Goal: Transaction & Acquisition: Purchase product/service

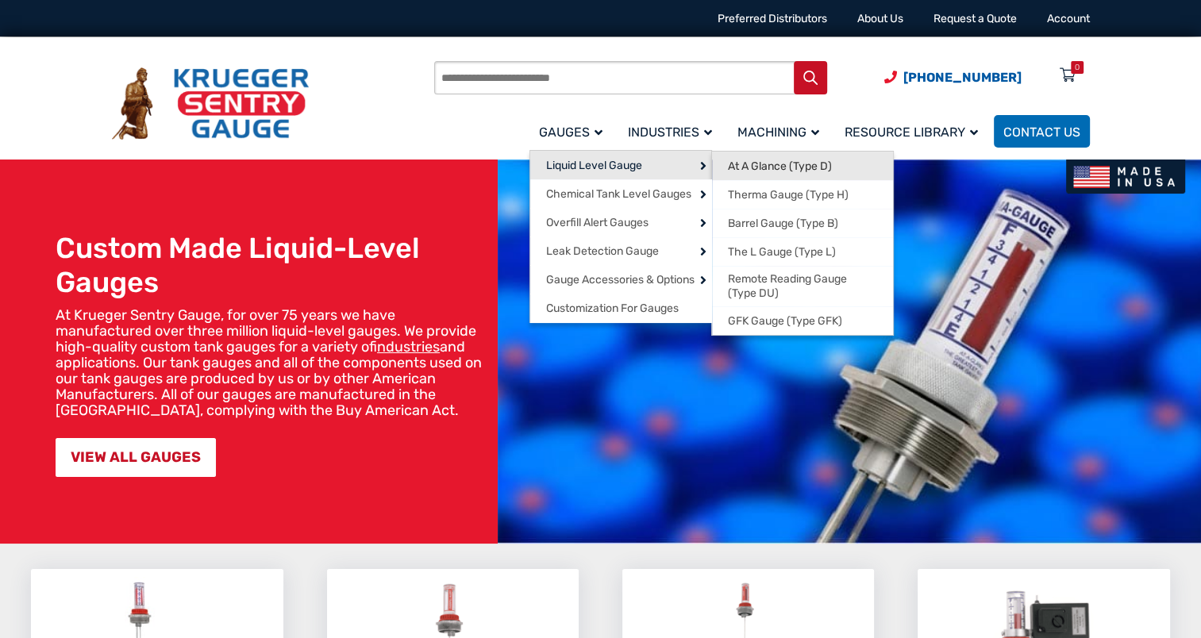
click at [758, 163] on span "At A Glance (Type D)" at bounding box center [780, 166] width 104 height 14
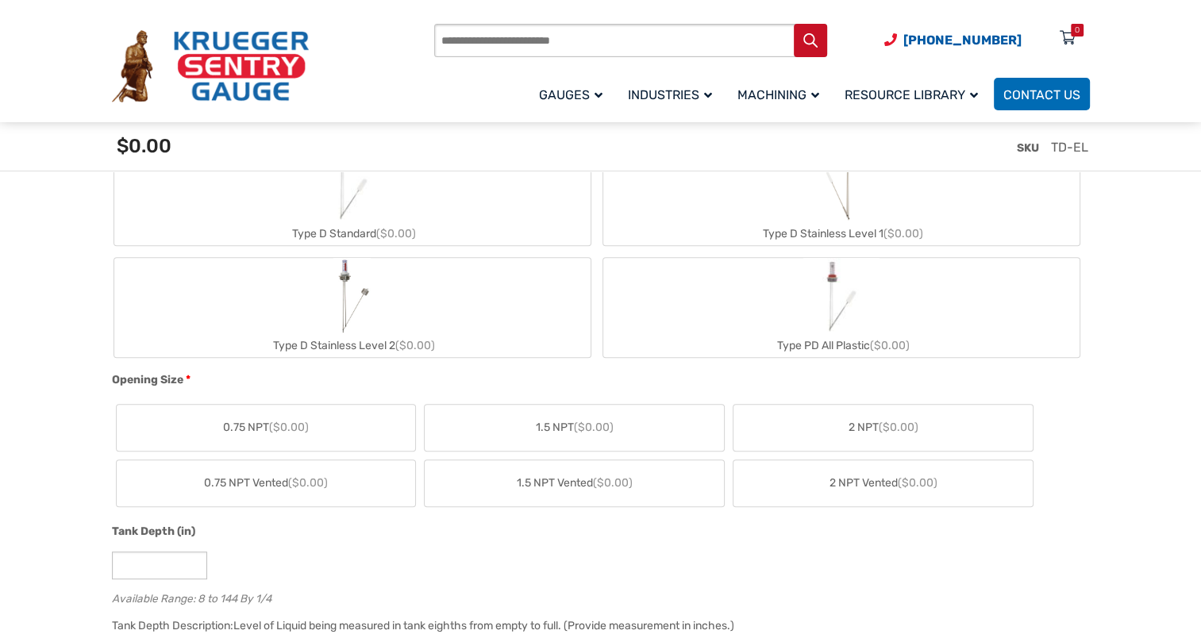
scroll to position [714, 0]
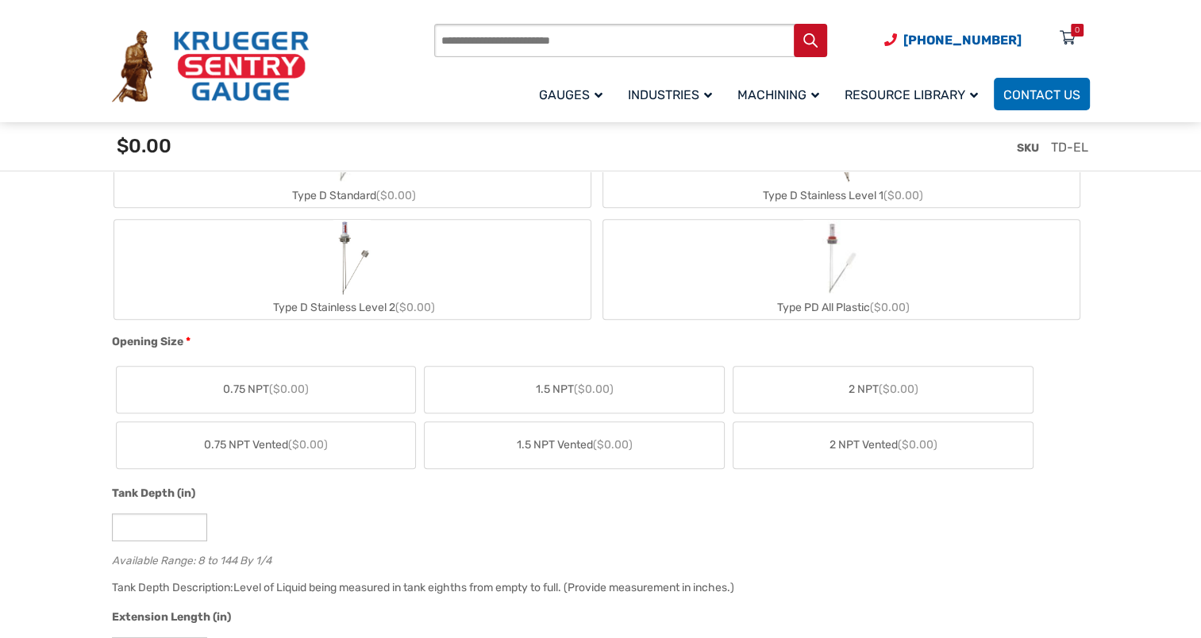
click at [249, 386] on span "0.75 NPT ($0.00)" at bounding box center [266, 389] width 86 height 17
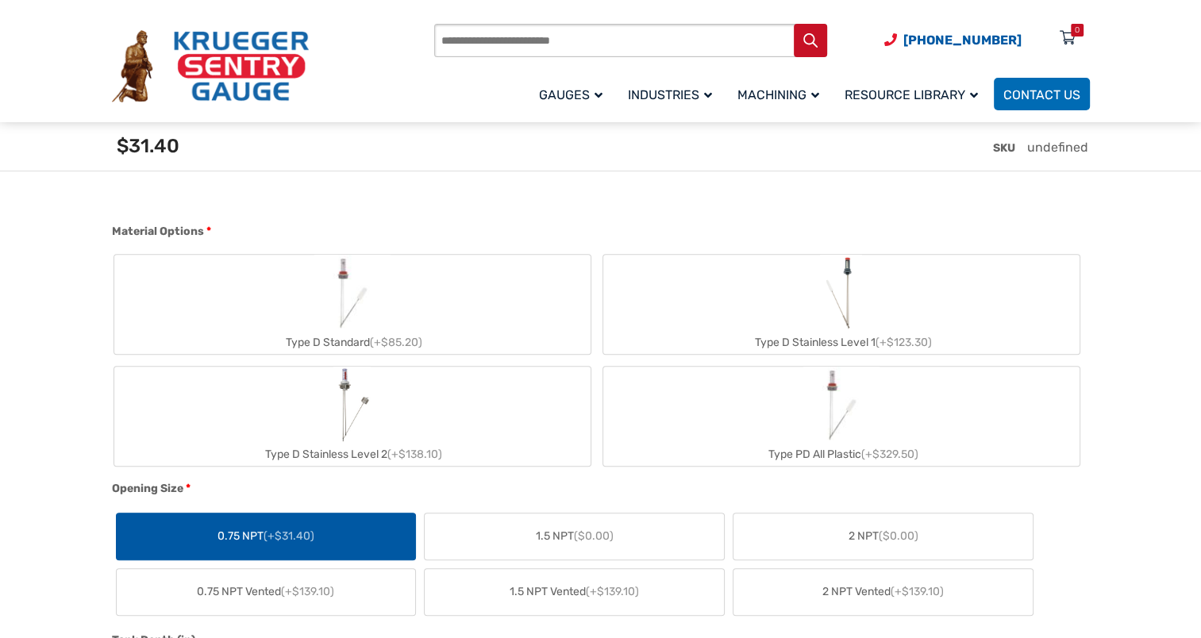
scroll to position [555, 0]
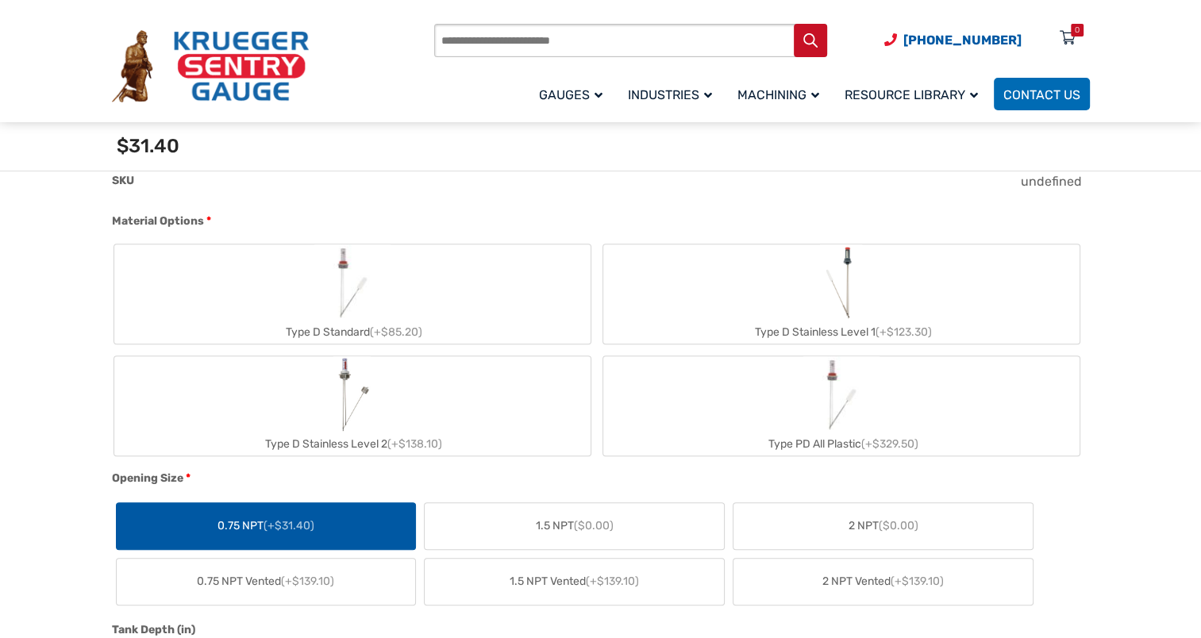
click at [349, 296] on img "Type D Standard" at bounding box center [352, 282] width 76 height 76
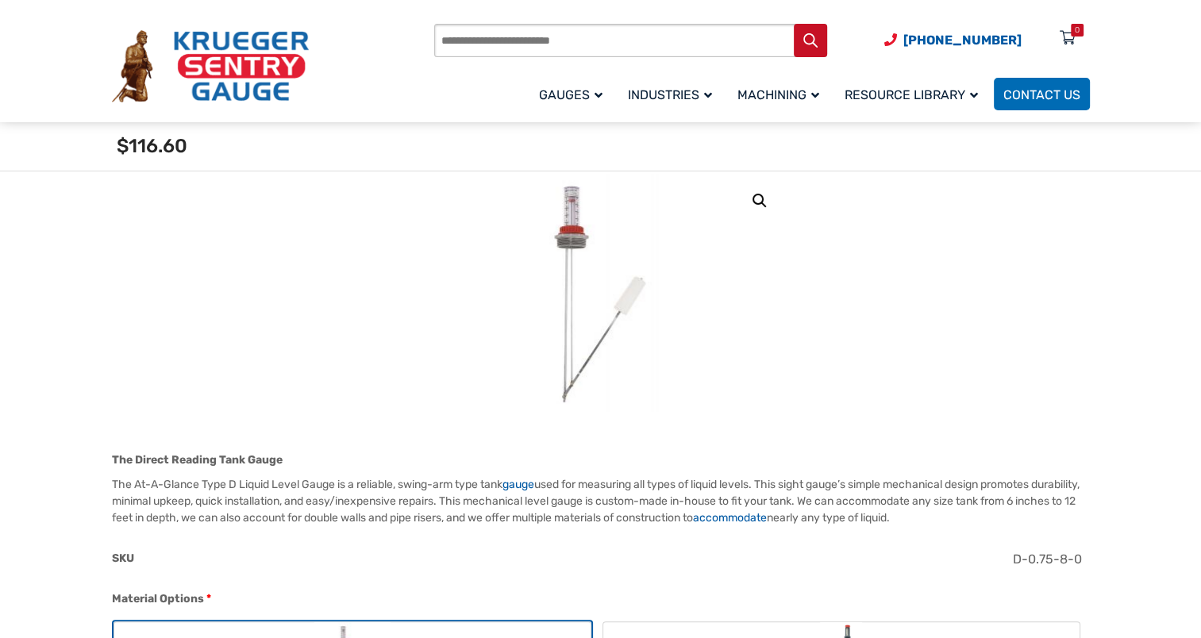
scroll to position [159, 0]
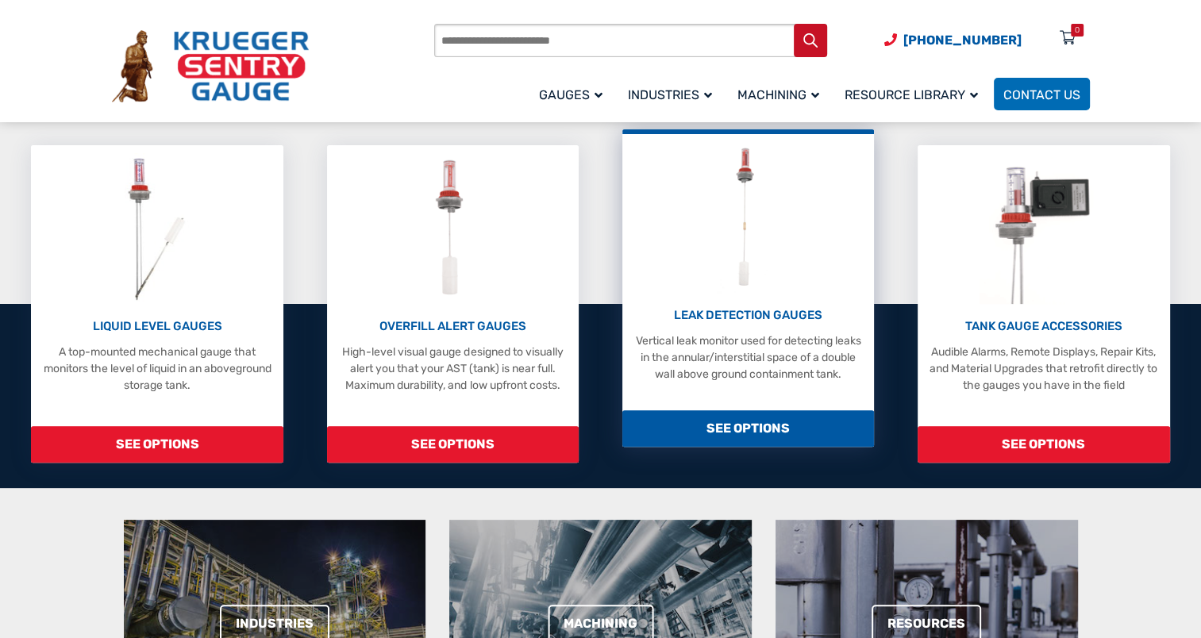
scroll to position [397, 0]
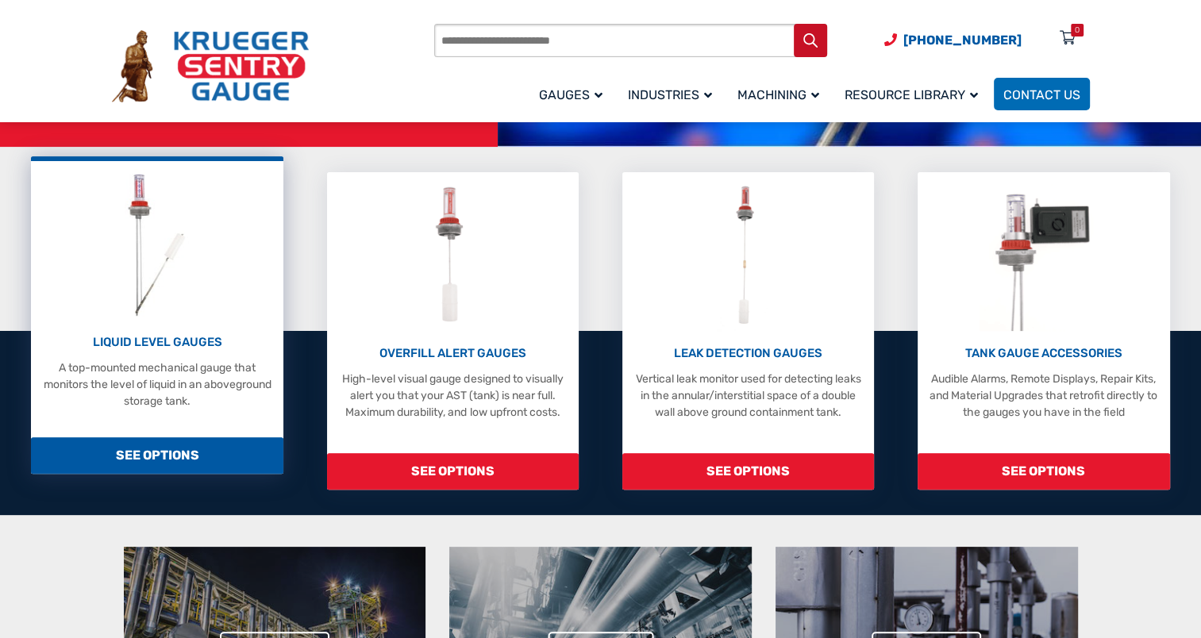
click at [179, 447] on span "SEE OPTIONS" at bounding box center [157, 455] width 252 height 37
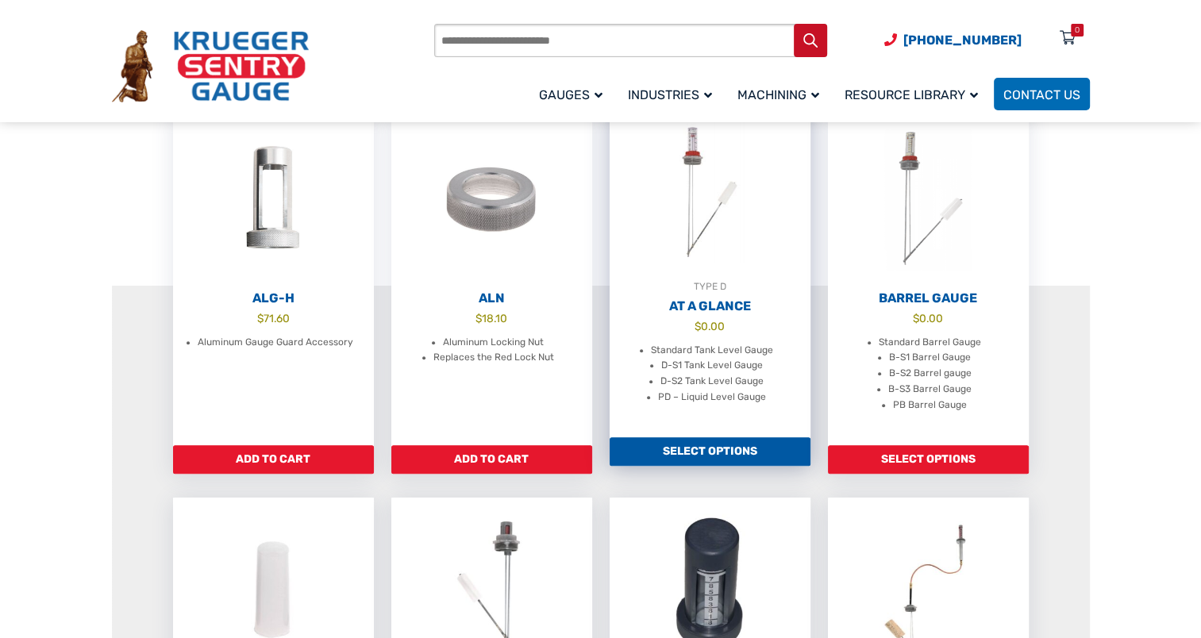
scroll to position [397, 0]
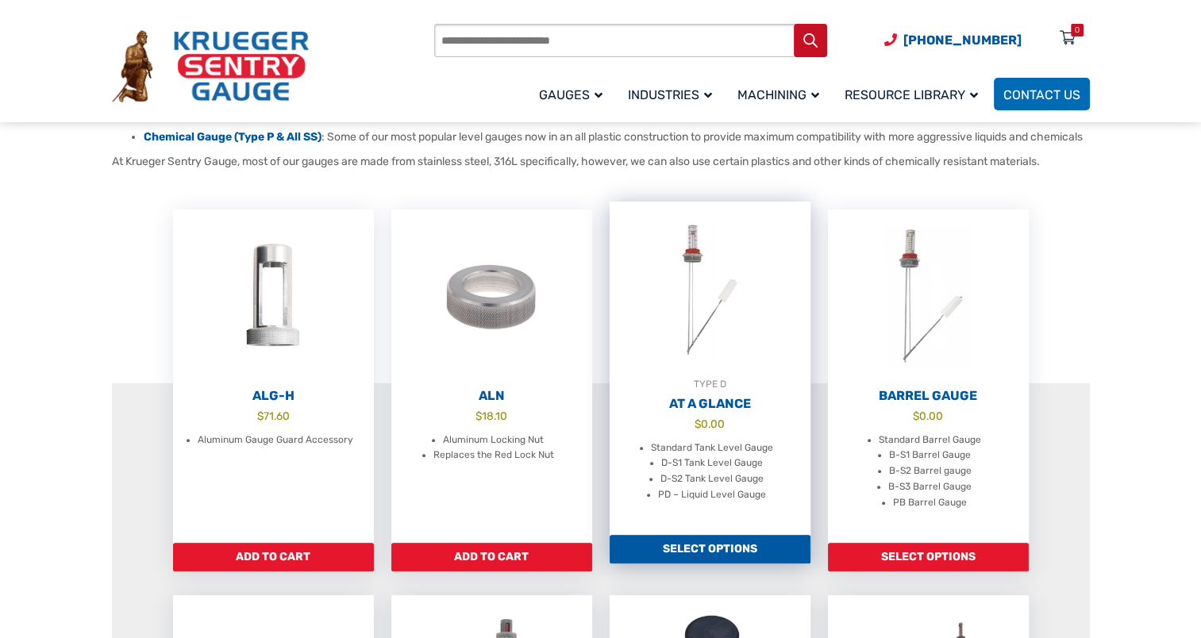
click at [746, 563] on link "Select options" at bounding box center [709, 549] width 201 height 29
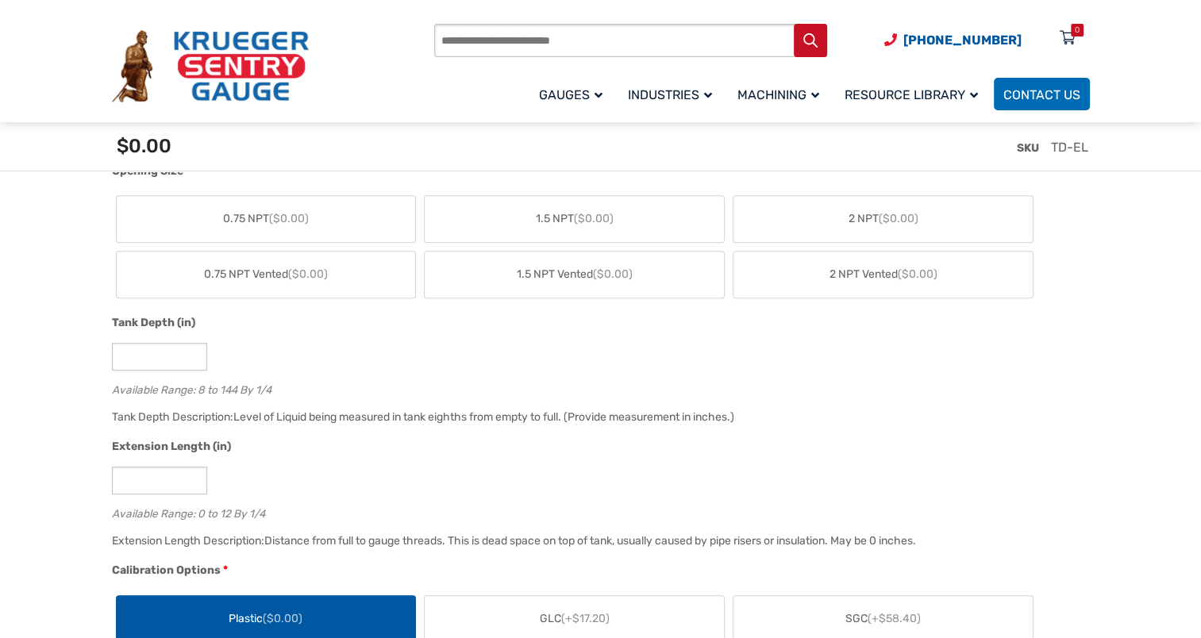
scroll to position [794, 0]
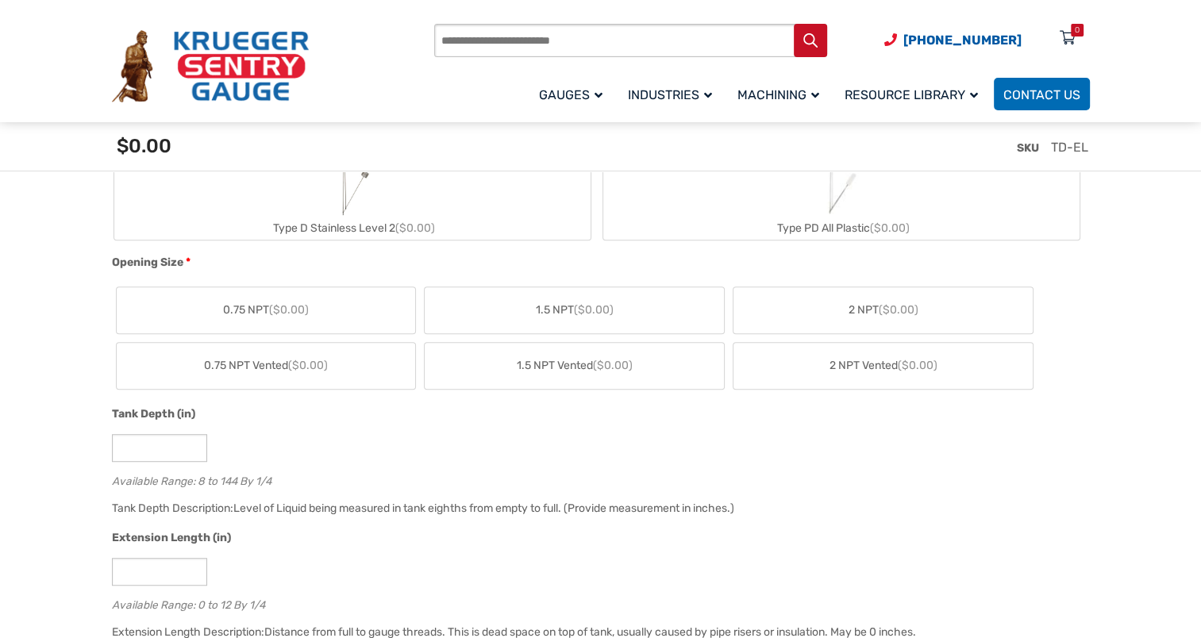
click at [333, 318] on label "0.75 NPT ($0.00)" at bounding box center [266, 310] width 299 height 46
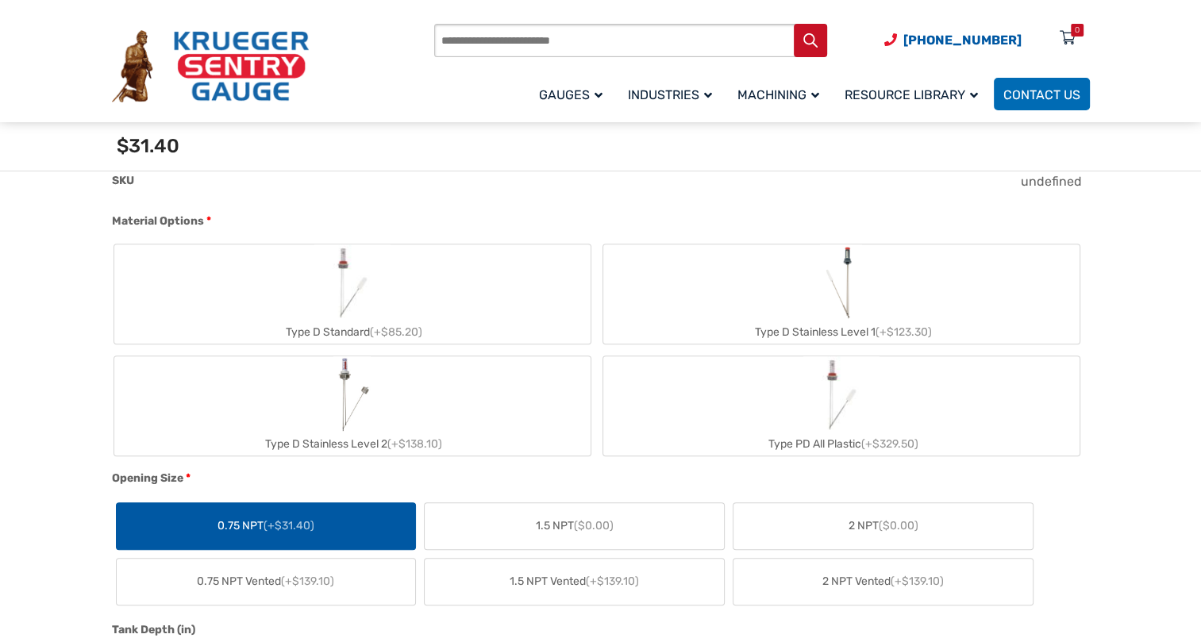
scroll to position [555, 0]
click at [379, 293] on img "Type D Standard" at bounding box center [352, 282] width 76 height 76
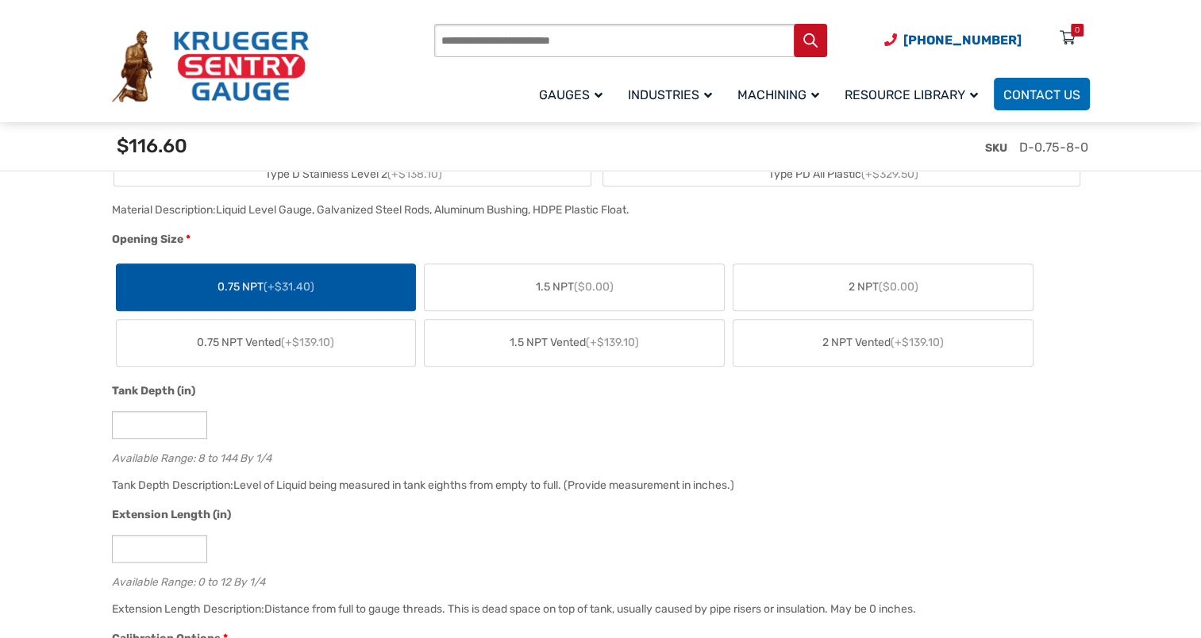
scroll to position [873, 0]
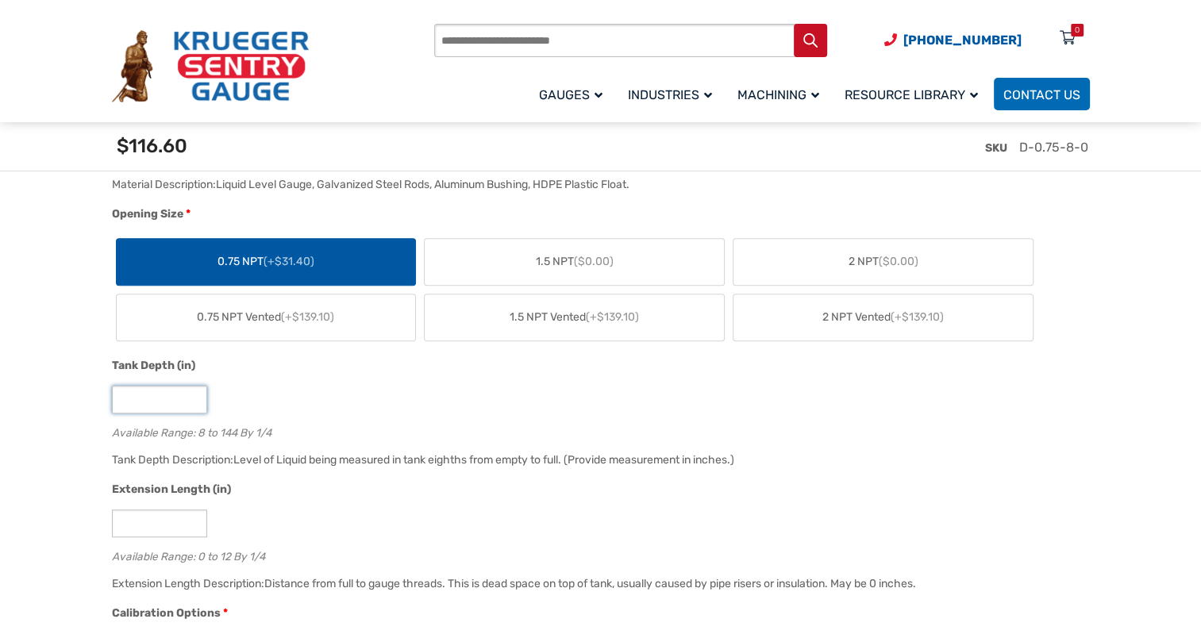
click at [175, 399] on input "*" at bounding box center [159, 400] width 95 height 28
type input "**"
click at [313, 397] on div "**" at bounding box center [597, 400] width 970 height 28
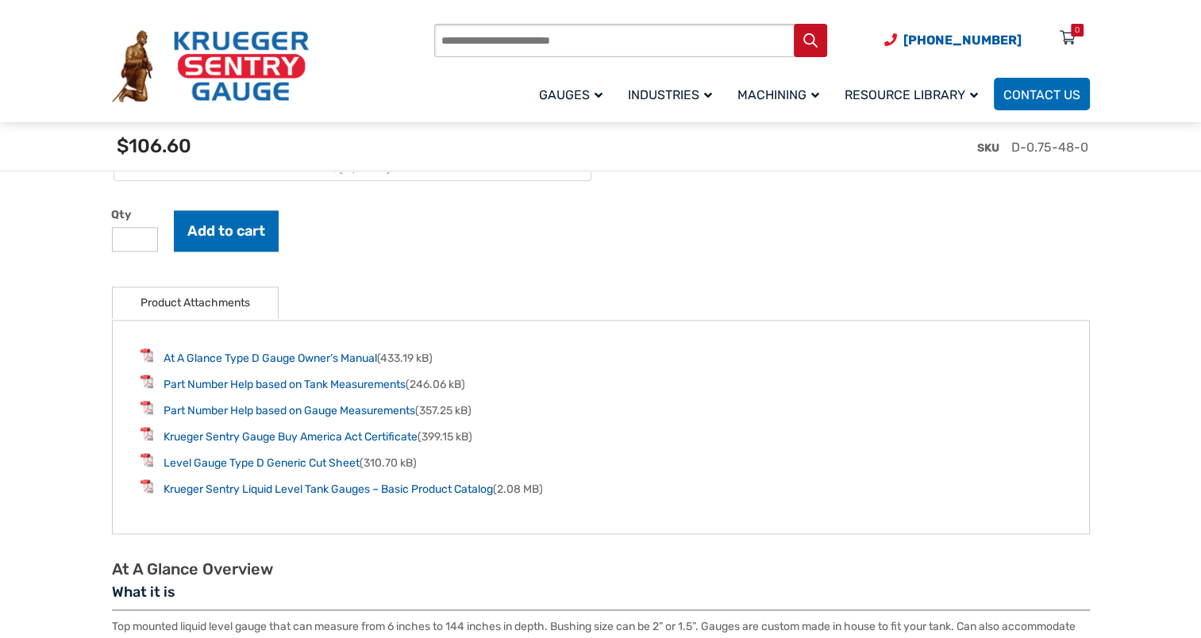
scroll to position [2063, 0]
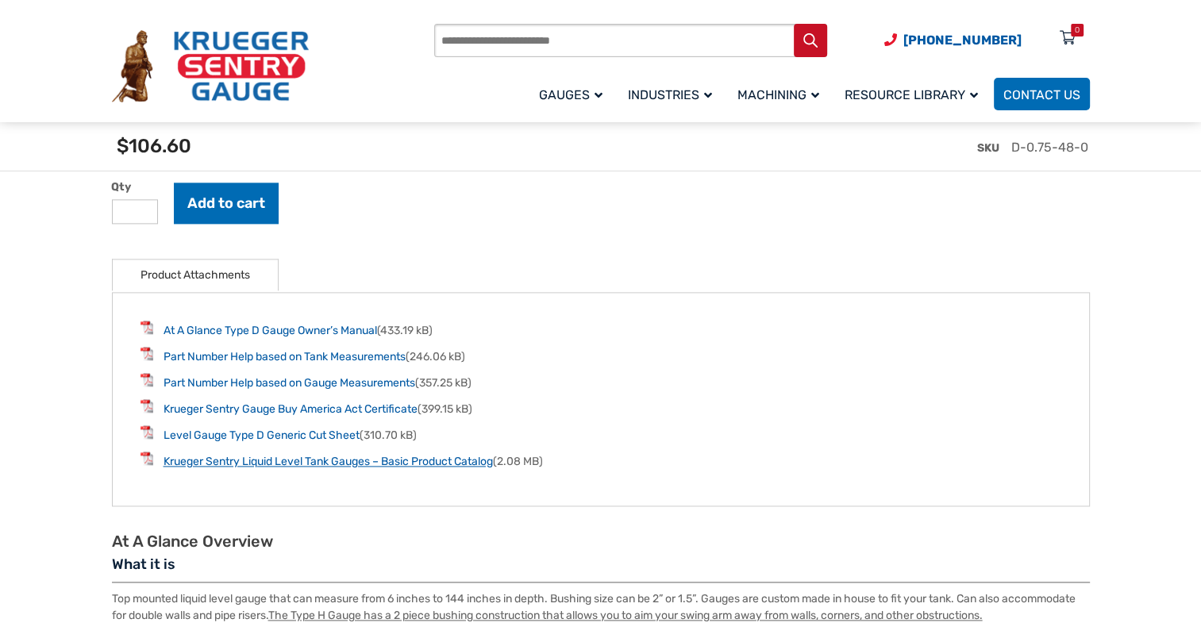
click at [459, 460] on link "Krueger Sentry Liquid Level Tank Gauges – Basic Product Catalog" at bounding box center [327, 461] width 329 height 13
